Goal: Information Seeking & Learning: Learn about a topic

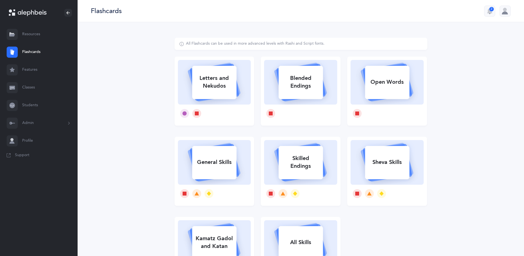
click at [219, 89] on div "Letters and Nekudos" at bounding box center [214, 82] width 44 height 22
select select
select select "single"
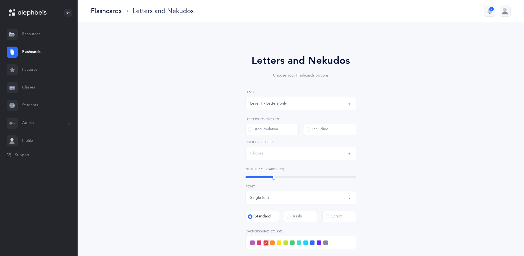
select select "27"
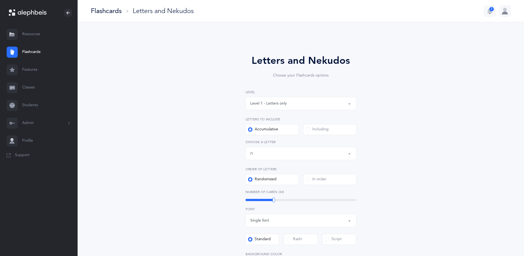
click at [108, 13] on div "Flashcards" at bounding box center [106, 10] width 31 height 9
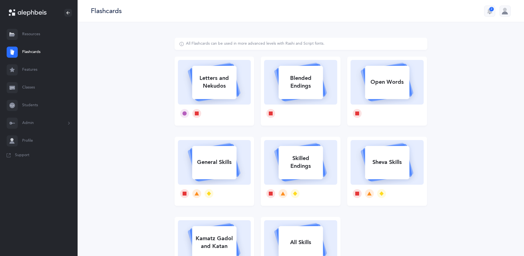
click at [397, 92] on rect at bounding box center [387, 82] width 44 height 33
select select
select select "single"
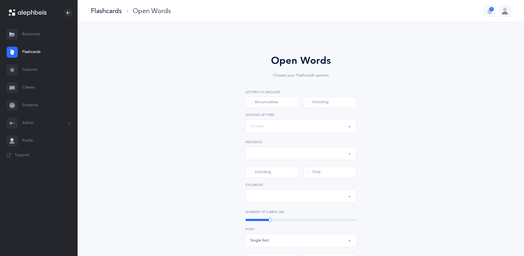
select select "all"
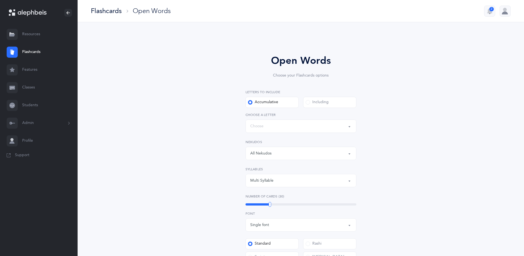
click at [325, 101] on div "Including" at bounding box center [317, 102] width 23 height 6
click at [0, 0] on input "Including" at bounding box center [0, 0] width 0 height 0
click at [308, 125] on div "Words including: All Letters" at bounding box center [300, 125] width 101 height 9
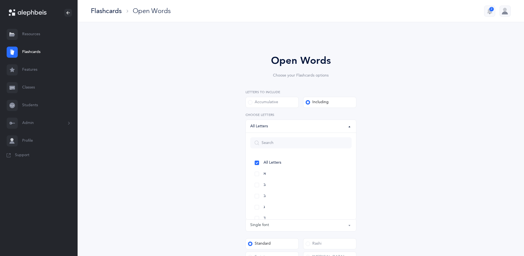
click at [372, 109] on div "Open Words Choose your Flashcards options Letters to include Accumulative [PERS…" at bounding box center [301, 208] width 142 height 311
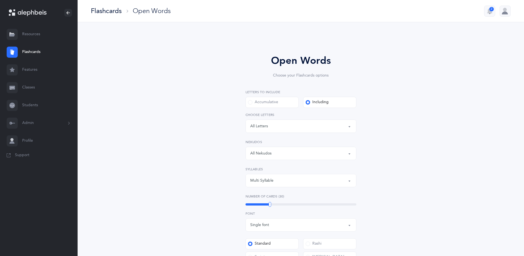
click at [333, 154] on div "All Nekudos" at bounding box center [300, 153] width 101 height 9
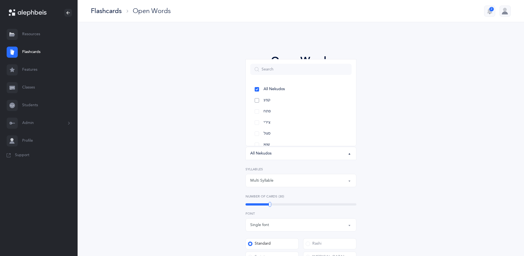
click at [264, 103] on link "קמץ" at bounding box center [300, 100] width 101 height 11
select select "28"
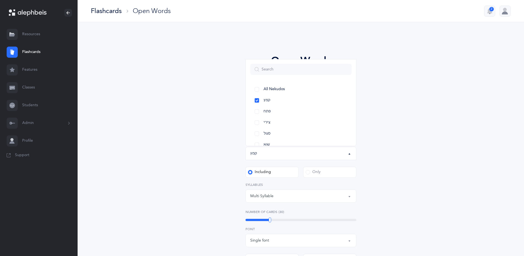
click at [273, 199] on div "Multi Syllable" at bounding box center [300, 195] width 101 height 9
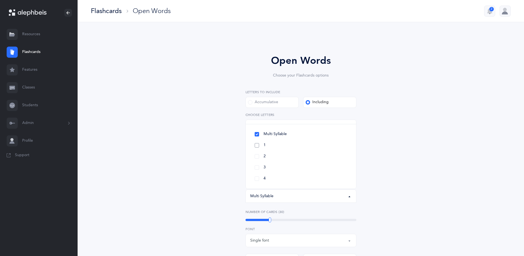
click at [271, 145] on link "1" at bounding box center [300, 145] width 101 height 11
select select "1"
click at [417, 165] on div "Open Words Choose your Flashcards options Letters to include Accumulative [PERS…" at bounding box center [301, 220] width 253 height 364
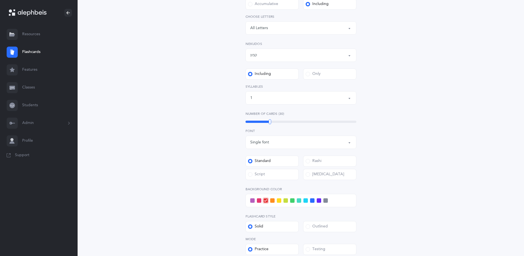
scroll to position [168, 0]
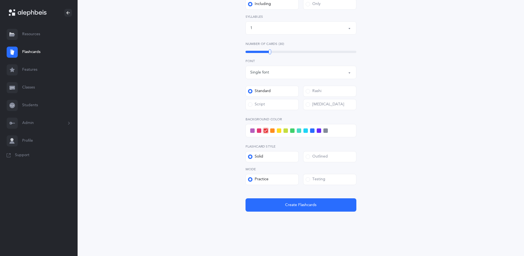
click at [313, 131] on span at bounding box center [312, 130] width 4 height 4
click at [0, 0] on input "checkbox" at bounding box center [0, 0] width 0 height 0
click at [283, 205] on button "Create Flashcards" at bounding box center [301, 204] width 111 height 13
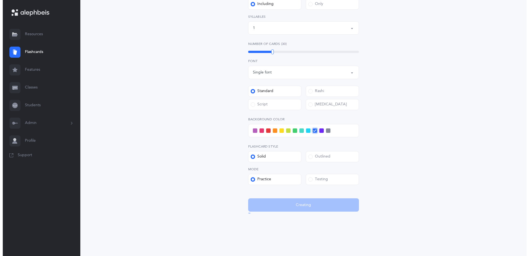
scroll to position [0, 0]
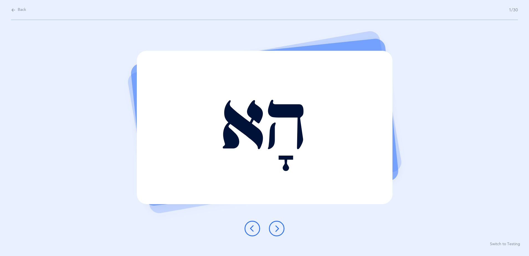
click at [277, 225] on icon at bounding box center [277, 228] width 7 height 7
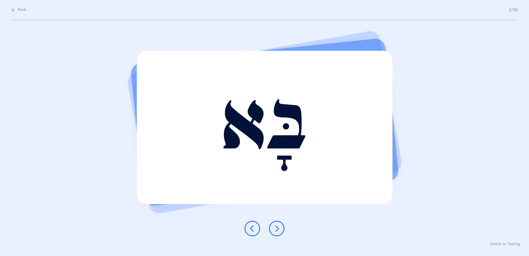
click at [277, 225] on icon at bounding box center [277, 228] width 7 height 7
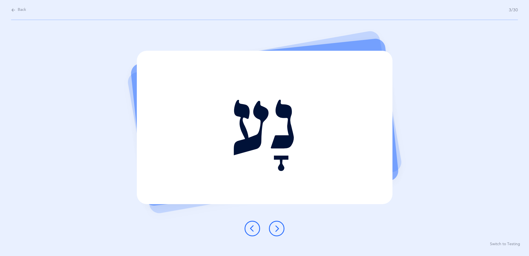
click at [277, 225] on icon at bounding box center [277, 228] width 7 height 7
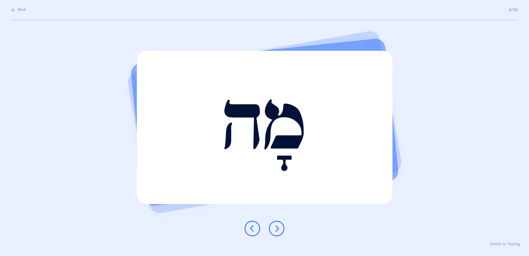
click at [277, 225] on icon at bounding box center [277, 228] width 7 height 7
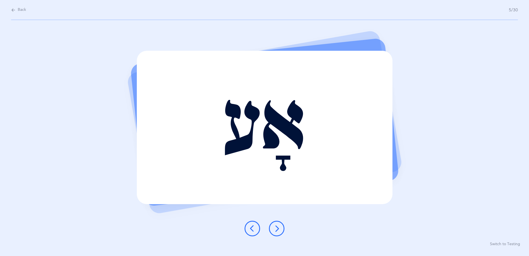
click at [277, 225] on icon at bounding box center [277, 228] width 7 height 7
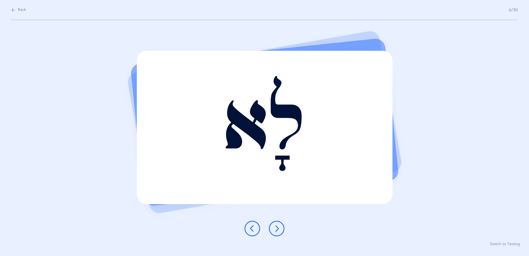
click at [277, 225] on icon at bounding box center [277, 228] width 7 height 7
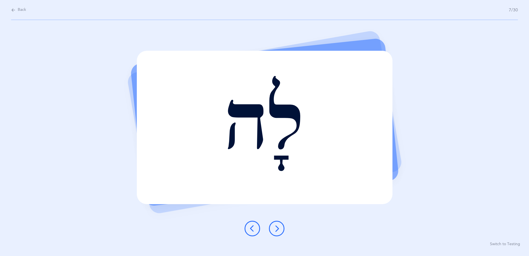
click at [277, 225] on icon at bounding box center [277, 228] width 7 height 7
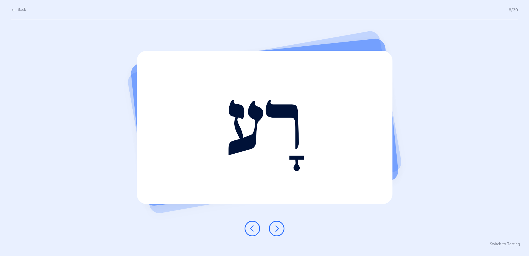
click at [277, 225] on icon at bounding box center [277, 228] width 7 height 7
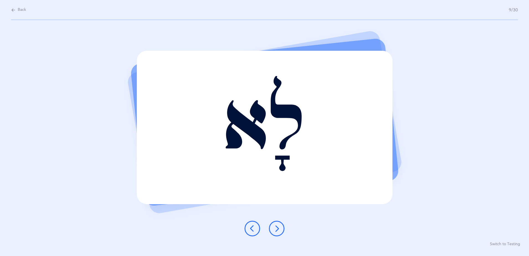
click at [277, 225] on icon at bounding box center [277, 228] width 7 height 7
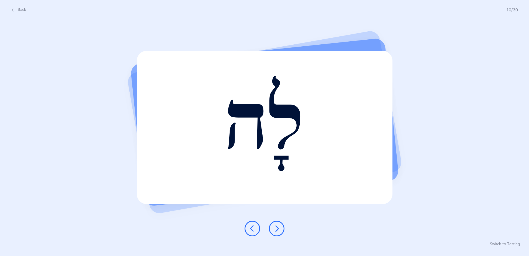
click at [277, 225] on icon at bounding box center [277, 228] width 7 height 7
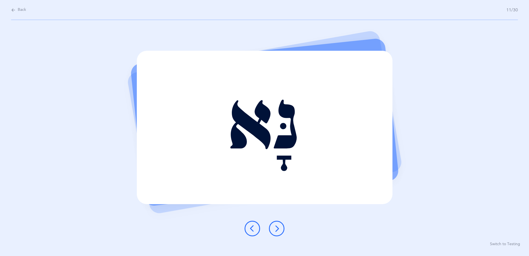
click at [277, 225] on icon at bounding box center [277, 228] width 7 height 7
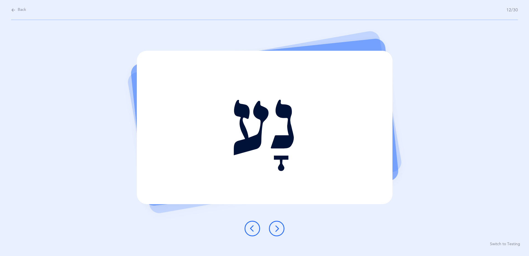
click at [277, 225] on icon at bounding box center [277, 228] width 7 height 7
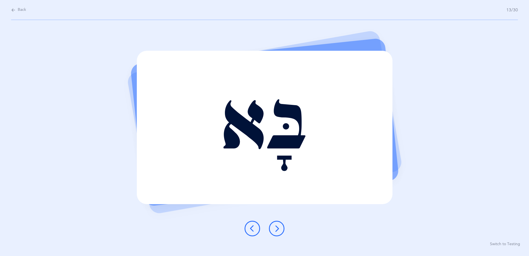
click at [277, 225] on icon at bounding box center [277, 228] width 7 height 7
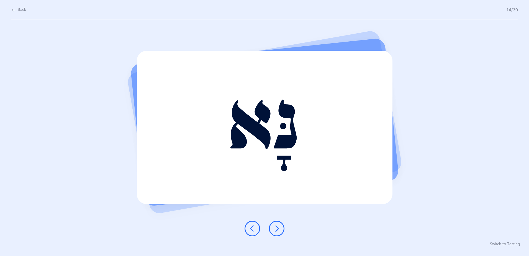
click at [277, 225] on icon at bounding box center [277, 228] width 7 height 7
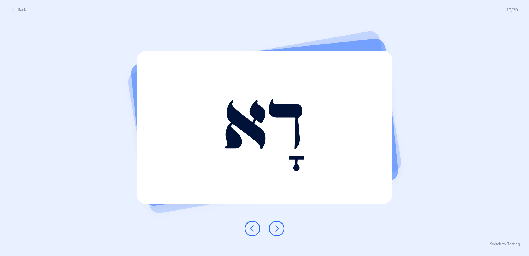
click at [277, 225] on icon at bounding box center [277, 228] width 7 height 7
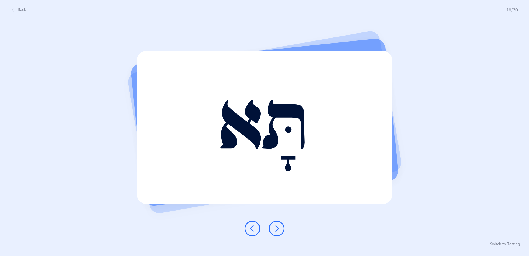
click at [277, 225] on icon at bounding box center [277, 228] width 7 height 7
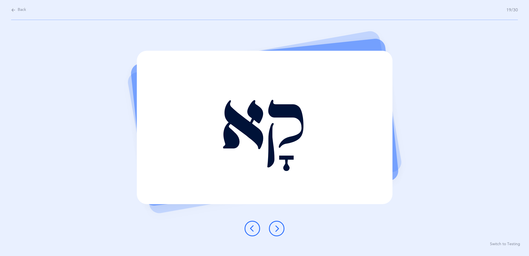
click at [277, 225] on icon at bounding box center [277, 228] width 7 height 7
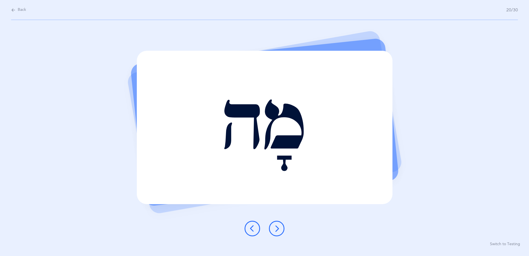
click at [277, 225] on icon at bounding box center [277, 228] width 7 height 7
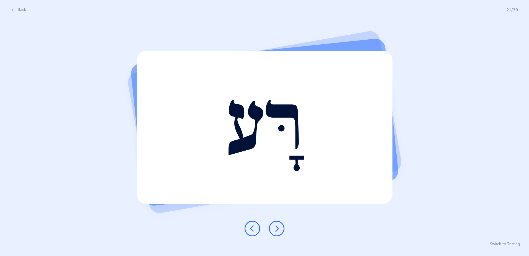
click at [277, 225] on icon at bounding box center [277, 228] width 7 height 7
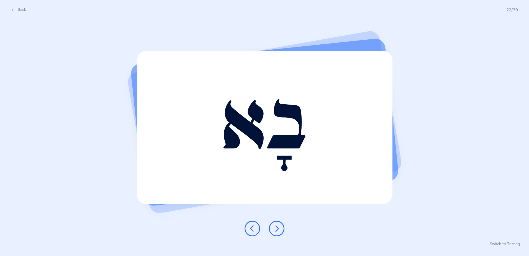
click at [277, 225] on icon at bounding box center [277, 228] width 7 height 7
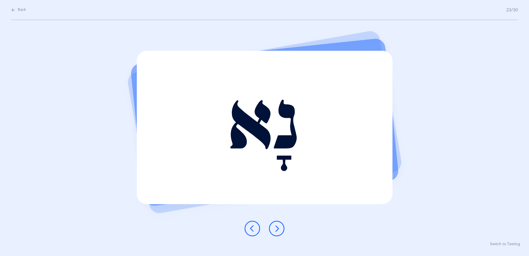
click at [277, 225] on icon at bounding box center [277, 228] width 7 height 7
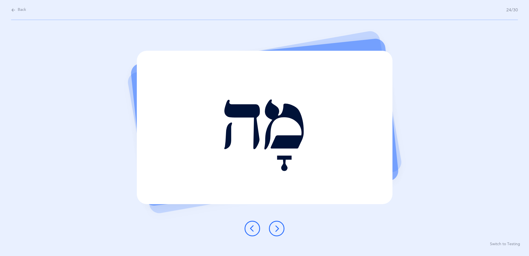
click at [277, 225] on icon at bounding box center [277, 228] width 7 height 7
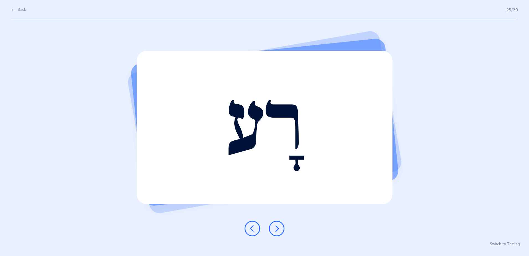
click at [277, 225] on icon at bounding box center [277, 228] width 7 height 7
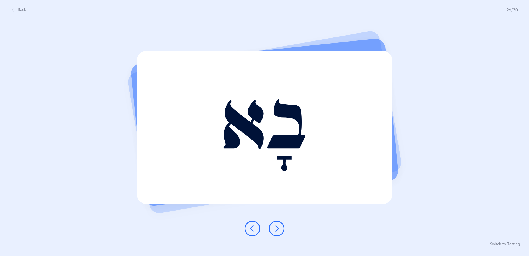
click at [277, 225] on icon at bounding box center [277, 228] width 7 height 7
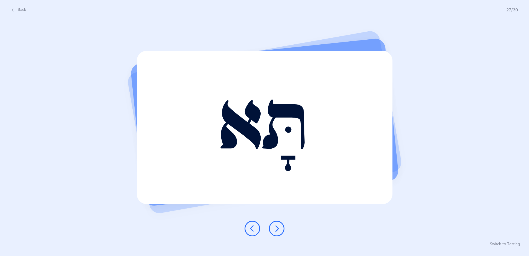
click at [277, 225] on icon at bounding box center [277, 228] width 7 height 7
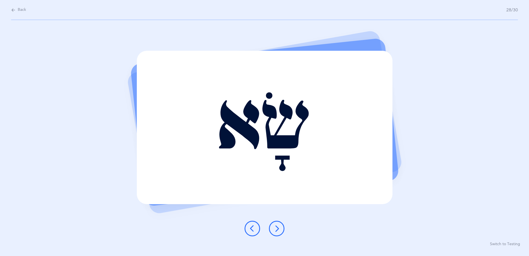
click at [277, 225] on icon at bounding box center [277, 228] width 7 height 7
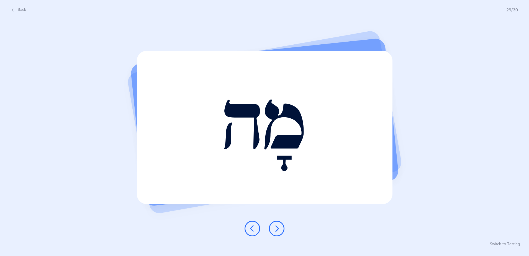
click at [277, 225] on icon at bounding box center [277, 228] width 7 height 7
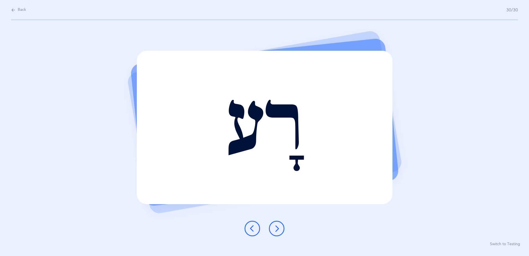
click at [277, 225] on icon at bounding box center [277, 228] width 7 height 7
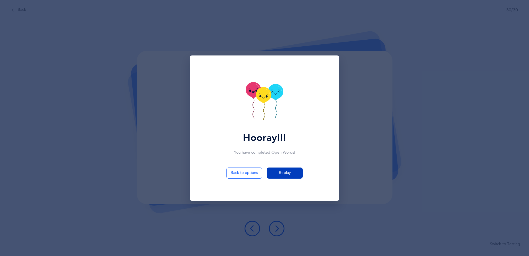
click at [281, 172] on span "Replay" at bounding box center [285, 173] width 12 height 6
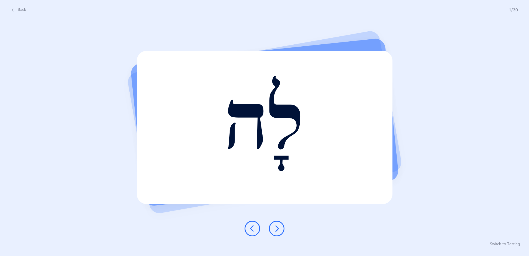
click at [278, 233] on button at bounding box center [277, 229] width 16 height 16
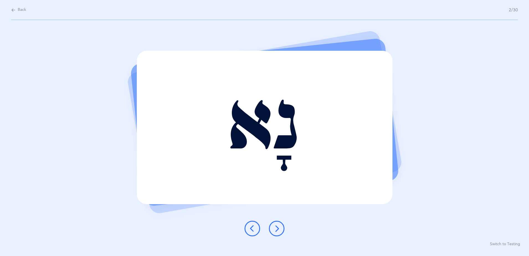
click at [278, 233] on button at bounding box center [277, 229] width 16 height 16
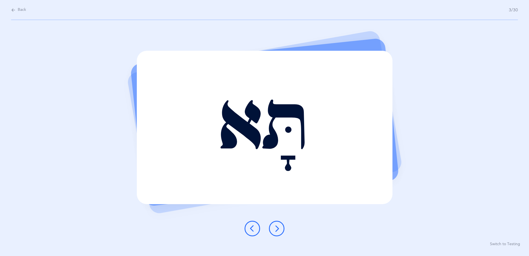
click at [278, 233] on button at bounding box center [277, 229] width 16 height 16
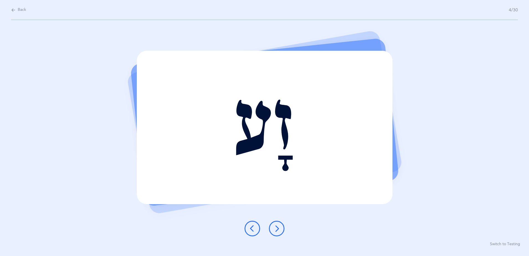
click at [278, 233] on button at bounding box center [277, 229] width 16 height 16
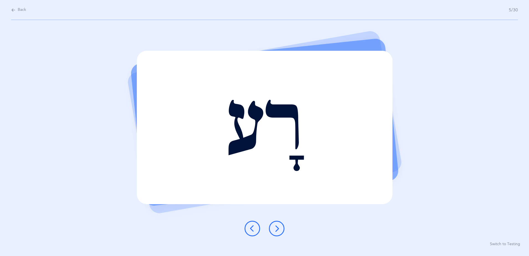
click at [278, 233] on button at bounding box center [277, 229] width 16 height 16
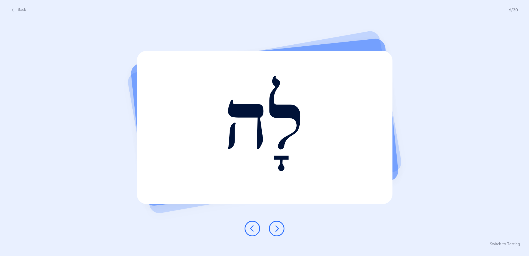
click at [278, 233] on button at bounding box center [277, 229] width 16 height 16
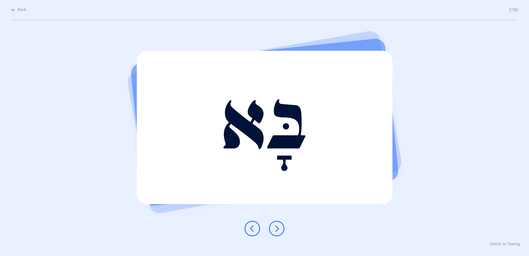
click at [278, 233] on button at bounding box center [277, 229] width 16 height 16
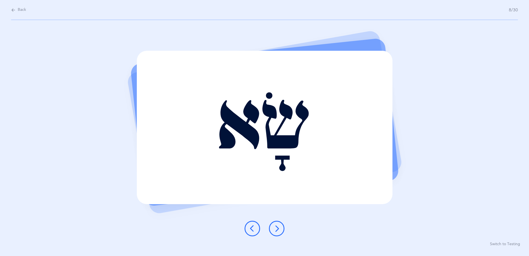
click at [278, 233] on button at bounding box center [277, 229] width 16 height 16
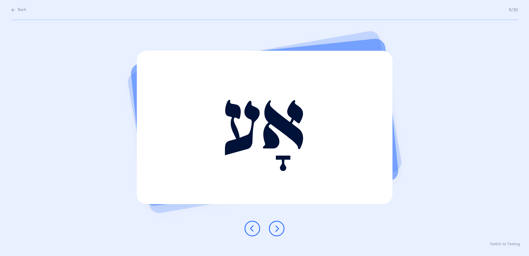
click at [278, 233] on button at bounding box center [277, 229] width 16 height 16
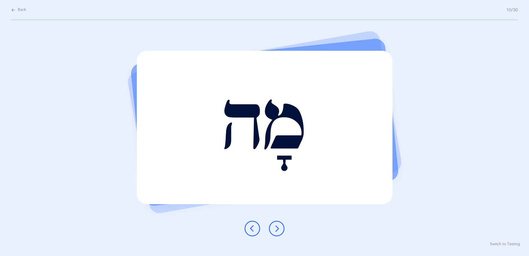
click at [251, 228] on icon at bounding box center [252, 228] width 7 height 7
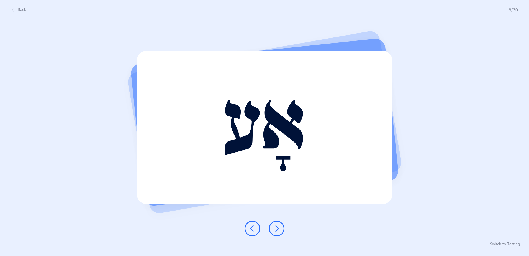
click at [251, 228] on icon at bounding box center [252, 228] width 7 height 7
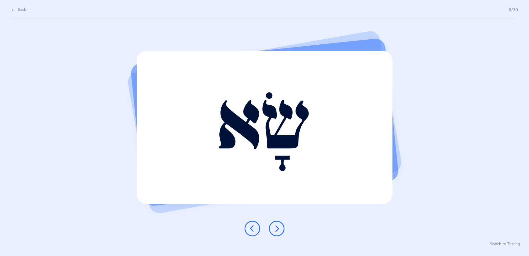
click at [280, 228] on icon at bounding box center [277, 228] width 7 height 7
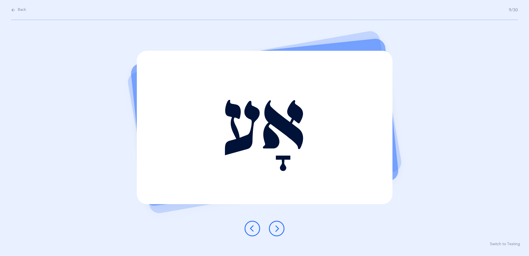
click at [280, 228] on icon at bounding box center [277, 228] width 7 height 7
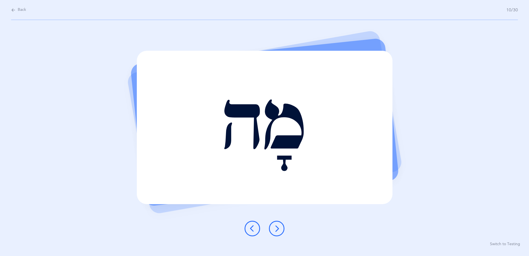
click at [280, 228] on icon at bounding box center [277, 228] width 7 height 7
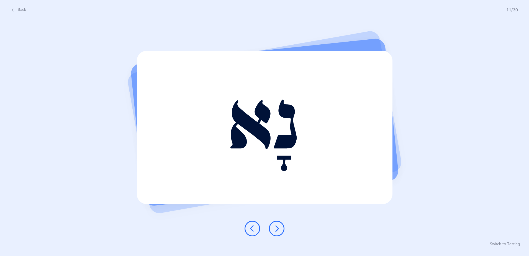
click at [280, 228] on icon at bounding box center [277, 228] width 7 height 7
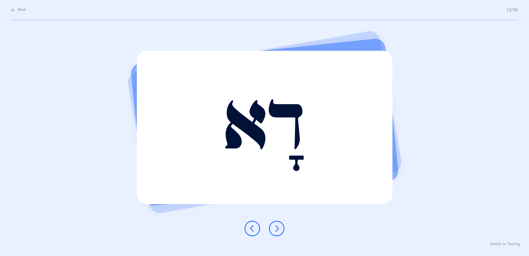
click at [280, 228] on icon at bounding box center [277, 228] width 7 height 7
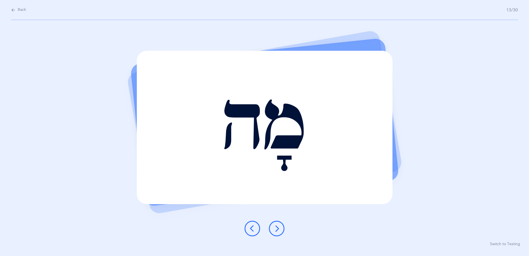
click at [280, 228] on icon at bounding box center [277, 228] width 7 height 7
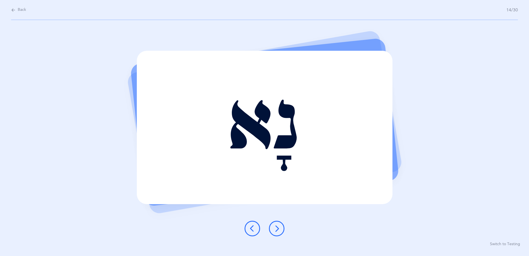
click at [280, 228] on icon at bounding box center [277, 228] width 7 height 7
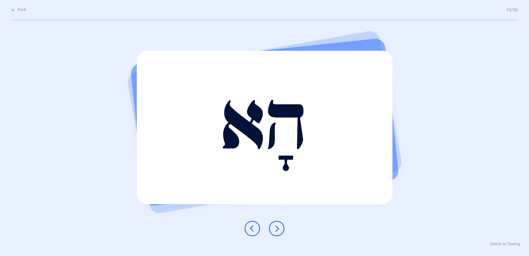
click at [281, 229] on button at bounding box center [277, 229] width 16 height 16
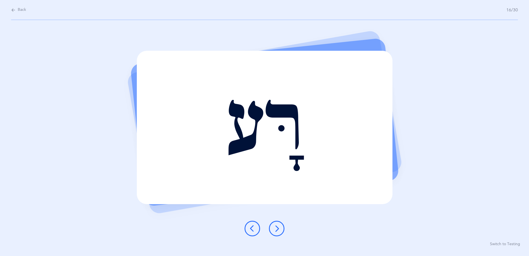
click at [281, 229] on button at bounding box center [277, 229] width 16 height 16
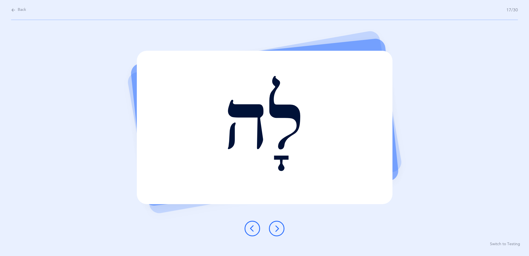
click at [282, 229] on button at bounding box center [277, 229] width 16 height 16
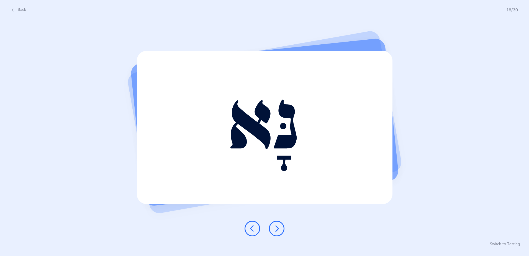
click at [282, 229] on button at bounding box center [277, 229] width 16 height 16
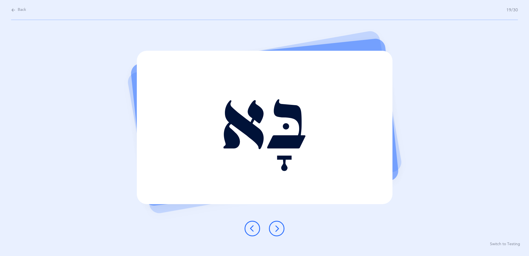
click at [282, 229] on button at bounding box center [277, 229] width 16 height 16
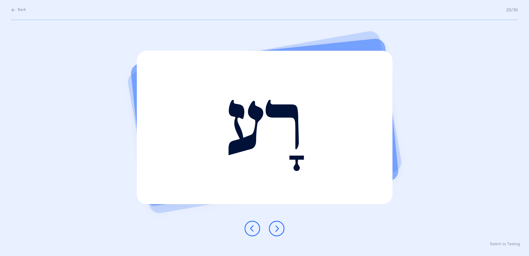
click at [282, 229] on button at bounding box center [277, 229] width 16 height 16
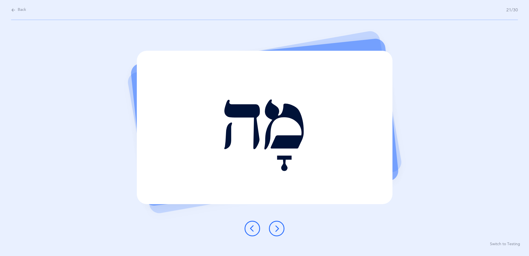
click at [282, 229] on button at bounding box center [277, 229] width 16 height 16
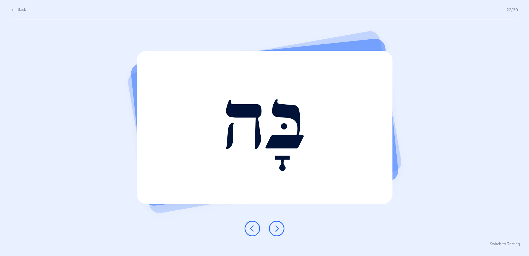
click at [282, 229] on button at bounding box center [277, 229] width 16 height 16
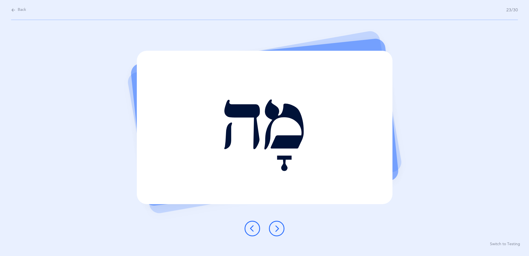
click at [282, 229] on button at bounding box center [277, 229] width 16 height 16
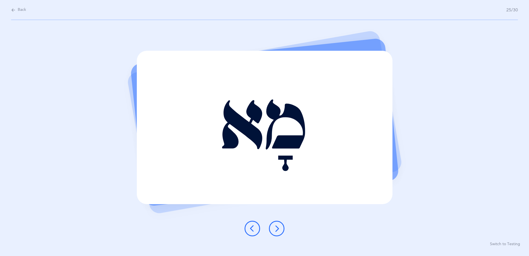
click at [282, 229] on button at bounding box center [277, 229] width 16 height 16
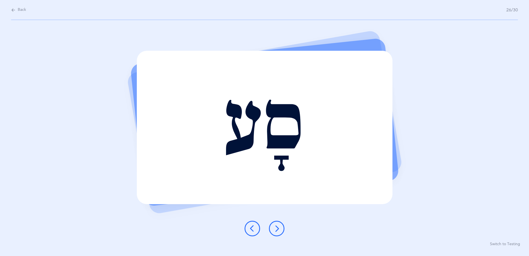
click at [282, 229] on button at bounding box center [277, 229] width 16 height 16
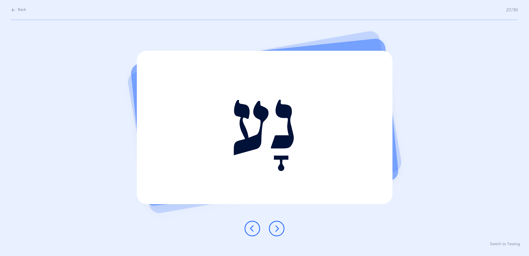
click at [282, 229] on button at bounding box center [277, 229] width 16 height 16
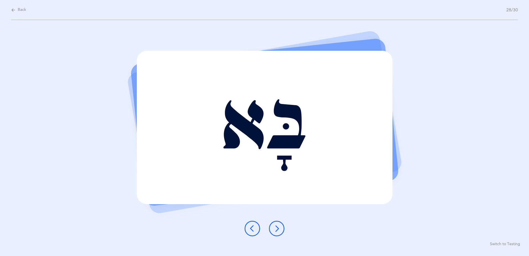
click at [282, 229] on button at bounding box center [277, 229] width 16 height 16
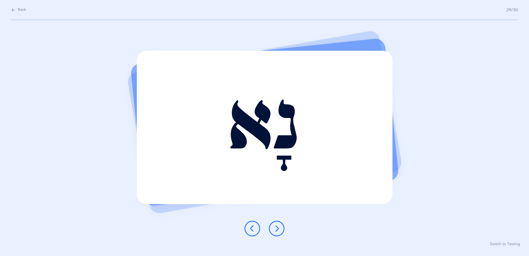
click at [282, 229] on button at bounding box center [277, 229] width 16 height 16
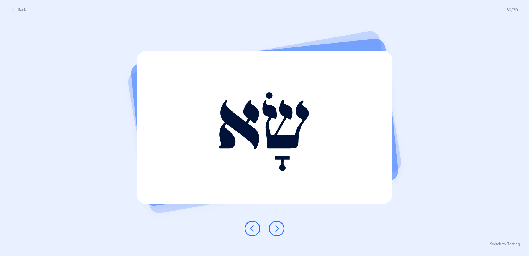
click at [282, 229] on button at bounding box center [277, 229] width 16 height 16
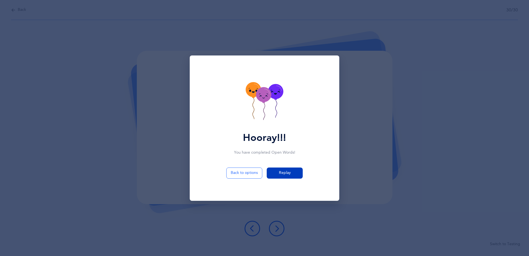
click at [290, 171] on span "Replay" at bounding box center [285, 173] width 12 height 6
